Goal: Task Accomplishment & Management: Manage account settings

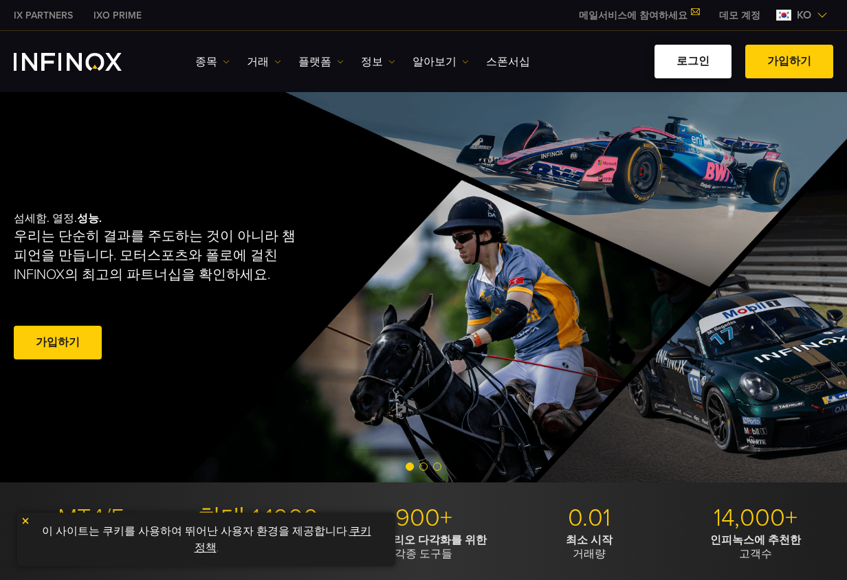
click at [690, 60] on link "로그인" at bounding box center [693, 62] width 77 height 34
drag, startPoint x: 0, startPoint y: 0, endPoint x: 702, endPoint y: 64, distance: 705.0
click at [702, 64] on link "로그인" at bounding box center [693, 62] width 77 height 34
